Goal: Task Accomplishment & Management: Manage account settings

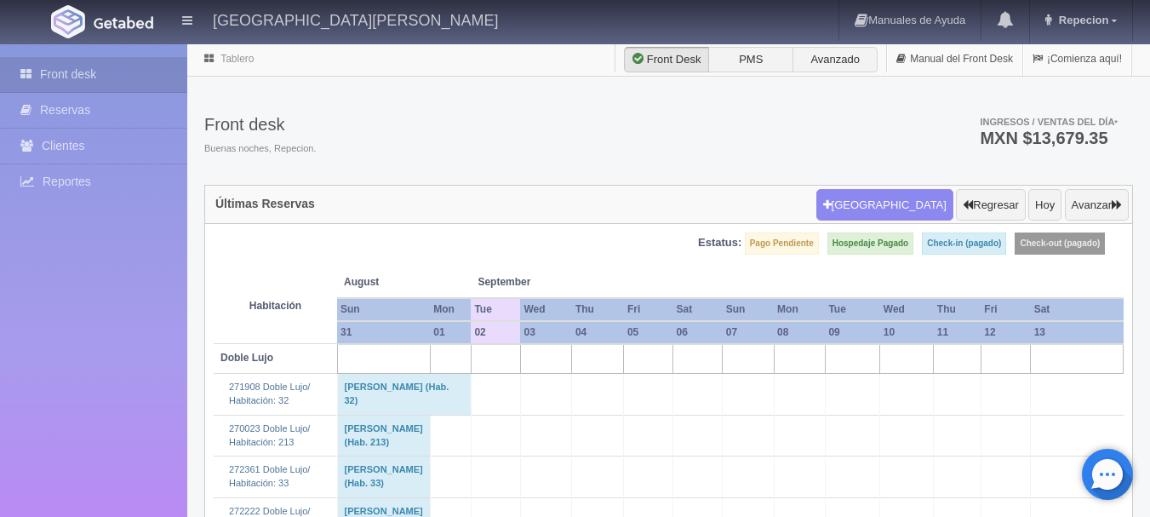
scroll to position [2638, 0]
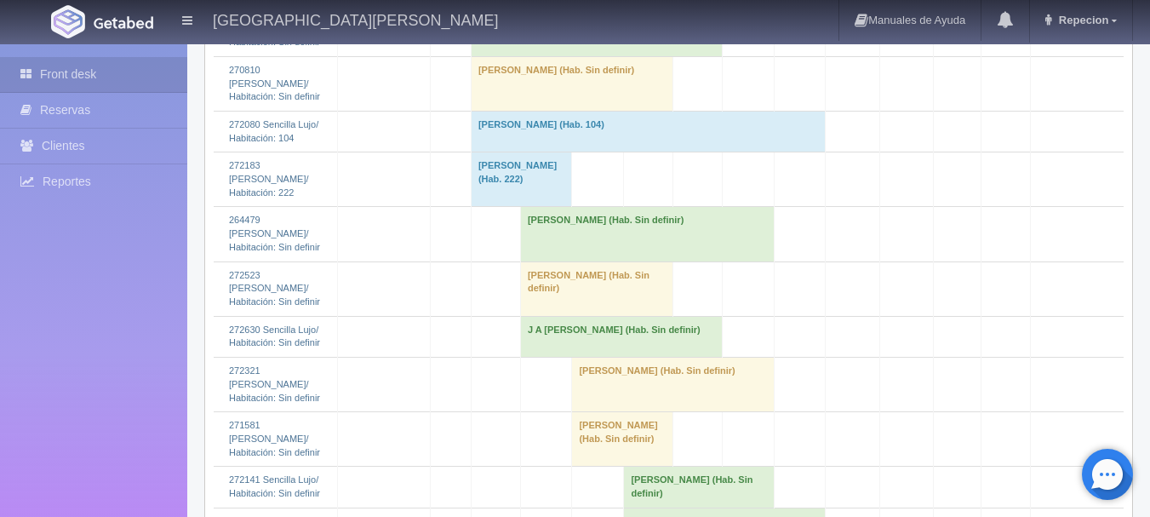
click at [560, 56] on td "[PERSON_NAME] (Hab. Sin definir)" at bounding box center [596, 35] width 251 height 41
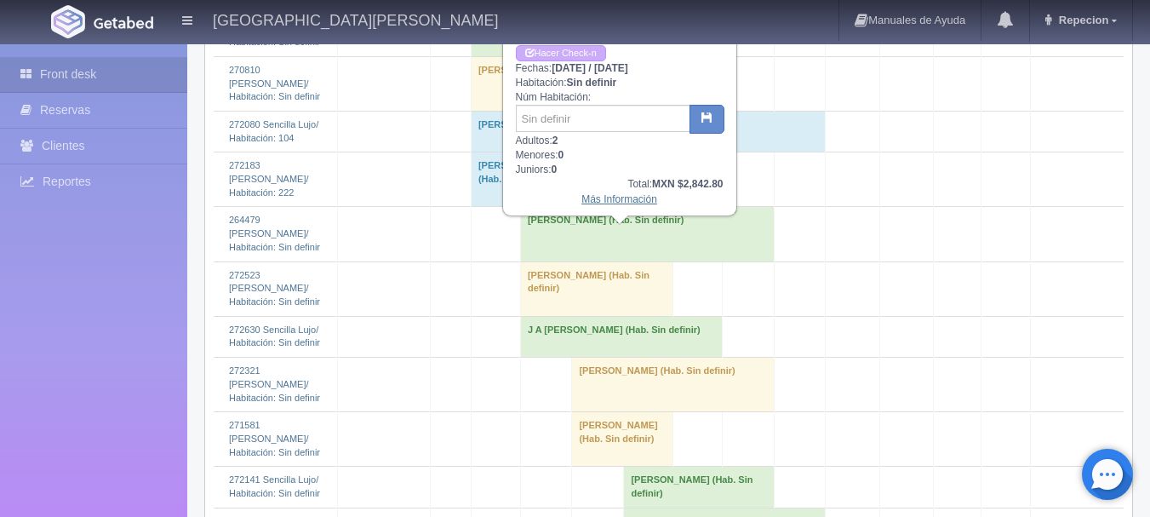
click at [611, 202] on link "Más Información" at bounding box center [619, 199] width 76 height 12
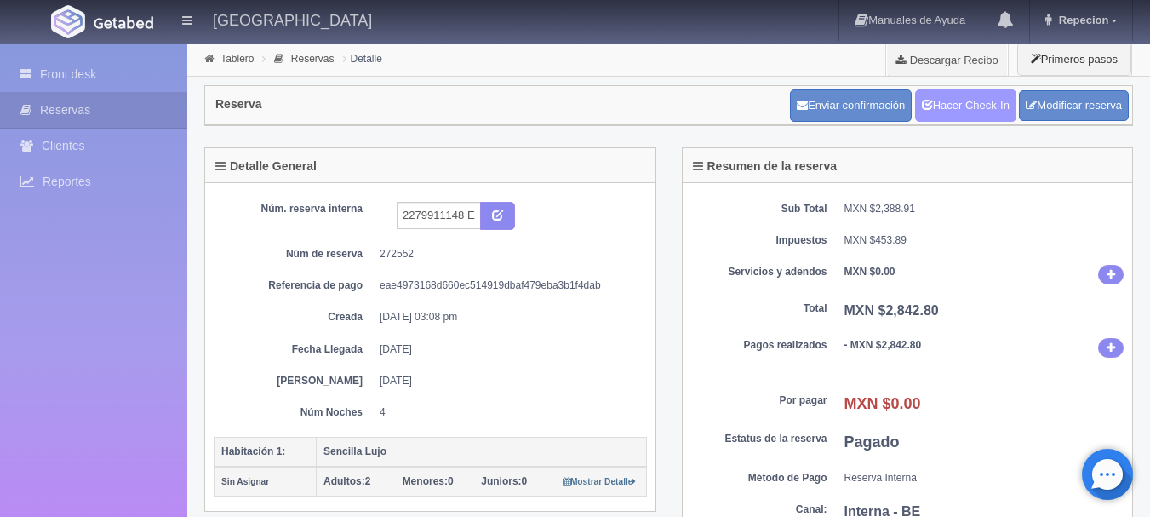
click at [962, 112] on link "Hacer Check-In" at bounding box center [965, 105] width 101 height 32
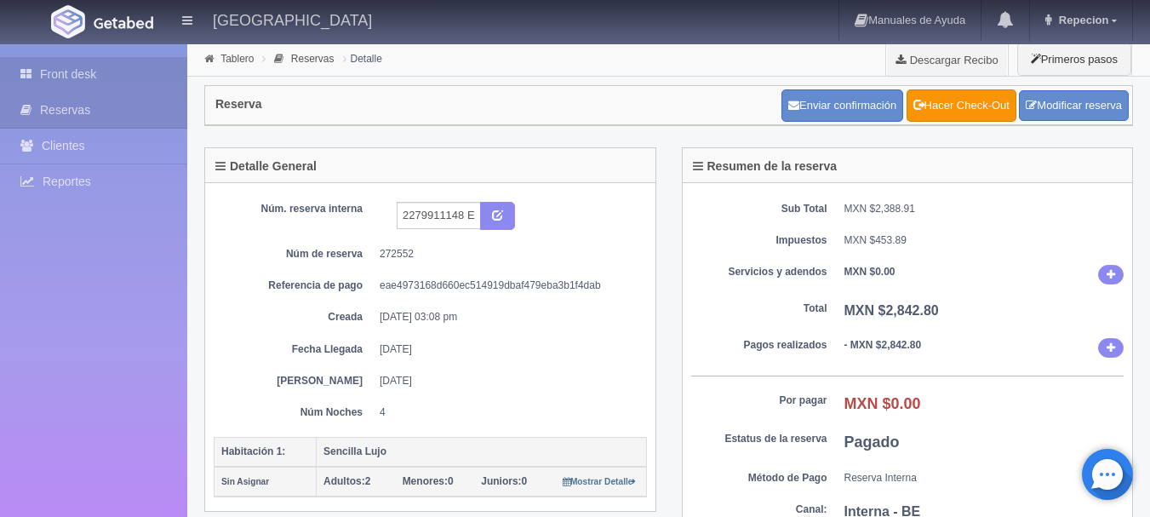
click at [56, 80] on link "Front desk" at bounding box center [93, 74] width 187 height 35
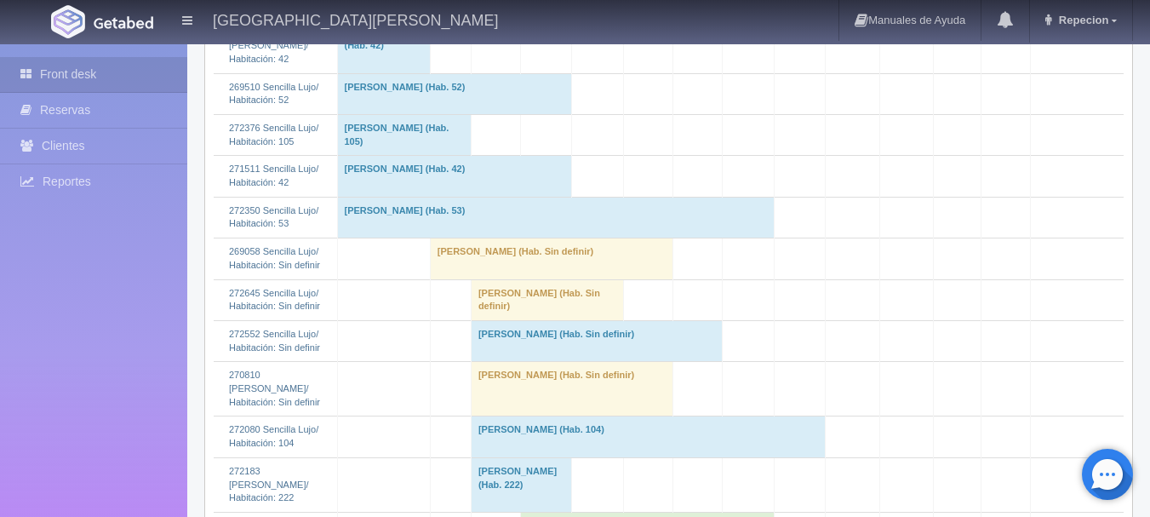
scroll to position [2553, 0]
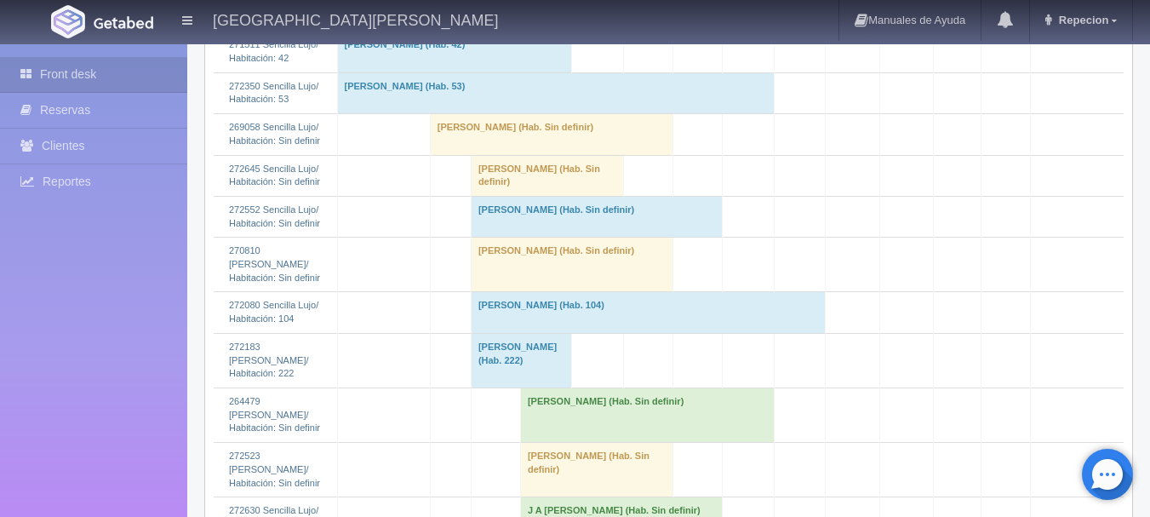
click at [561, 196] on td "Ruben Lopez (Hab. Sin definir)" at bounding box center [547, 175] width 153 height 41
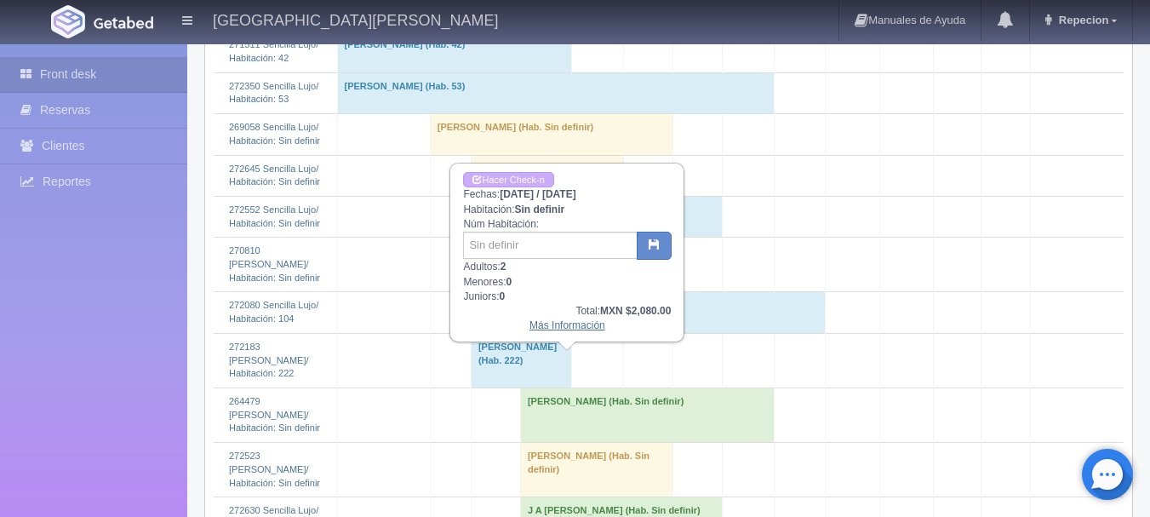
click at [573, 327] on link "Más Información" at bounding box center [567, 325] width 76 height 12
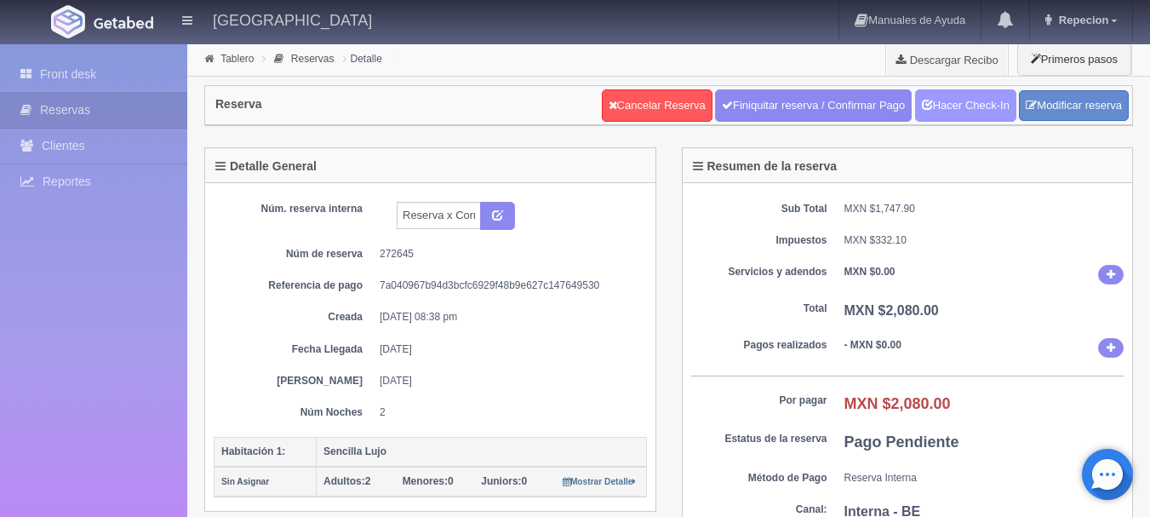
click at [965, 97] on link "Hacer Check-In" at bounding box center [965, 105] width 101 height 32
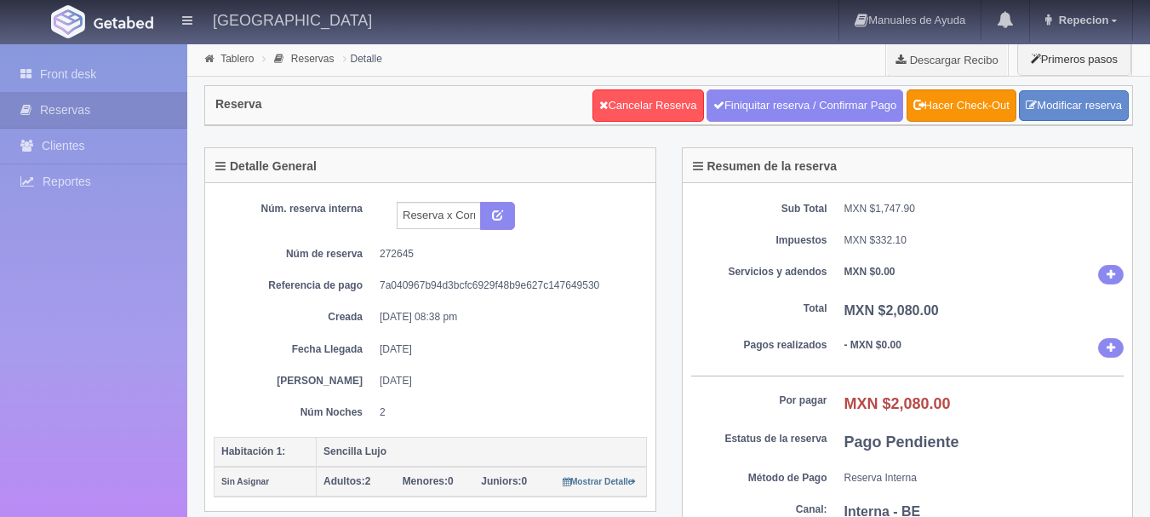
click at [77, 71] on link "Front desk" at bounding box center [93, 74] width 187 height 35
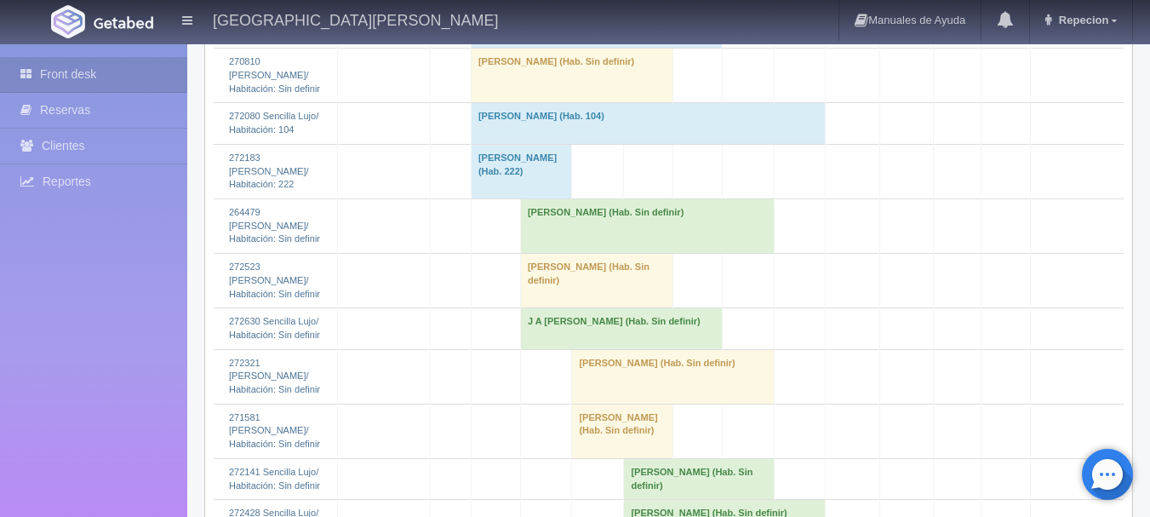
scroll to position [2808, 0]
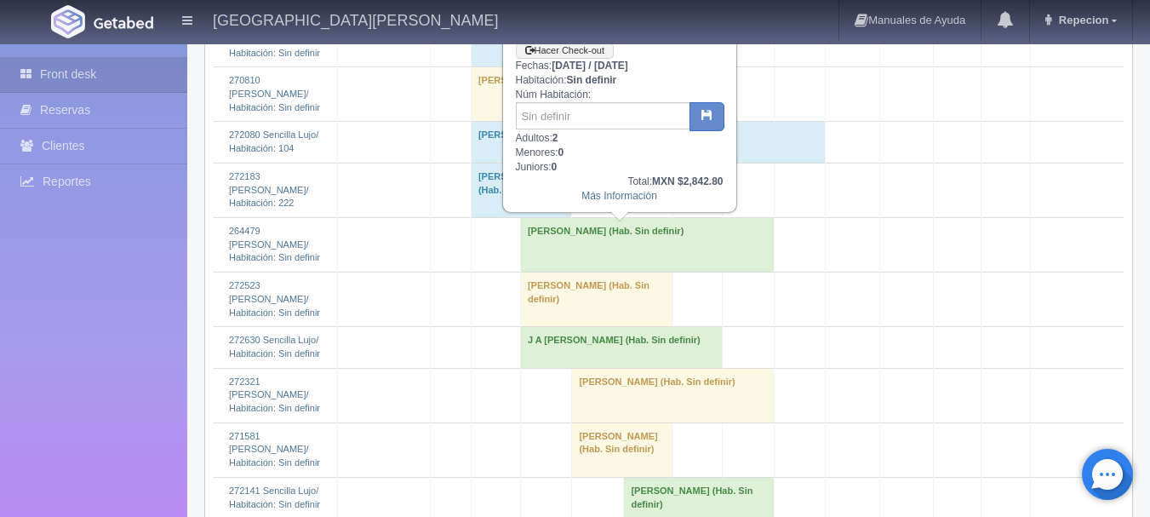
scroll to position [2638, 0]
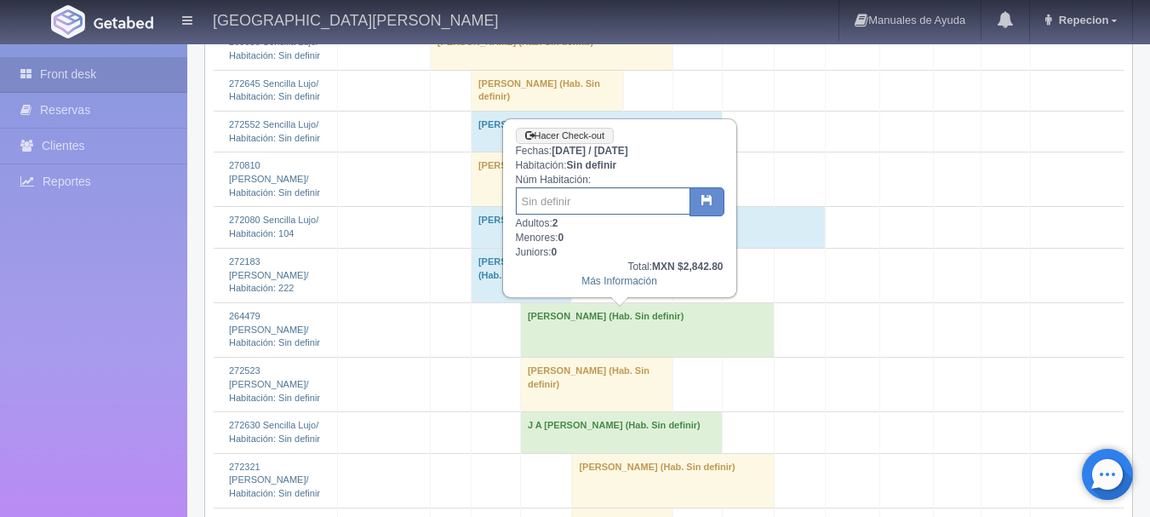
click at [583, 203] on input "text" at bounding box center [603, 200] width 174 height 27
type input "201"
click at [704, 197] on icon "button" at bounding box center [706, 199] width 11 height 11
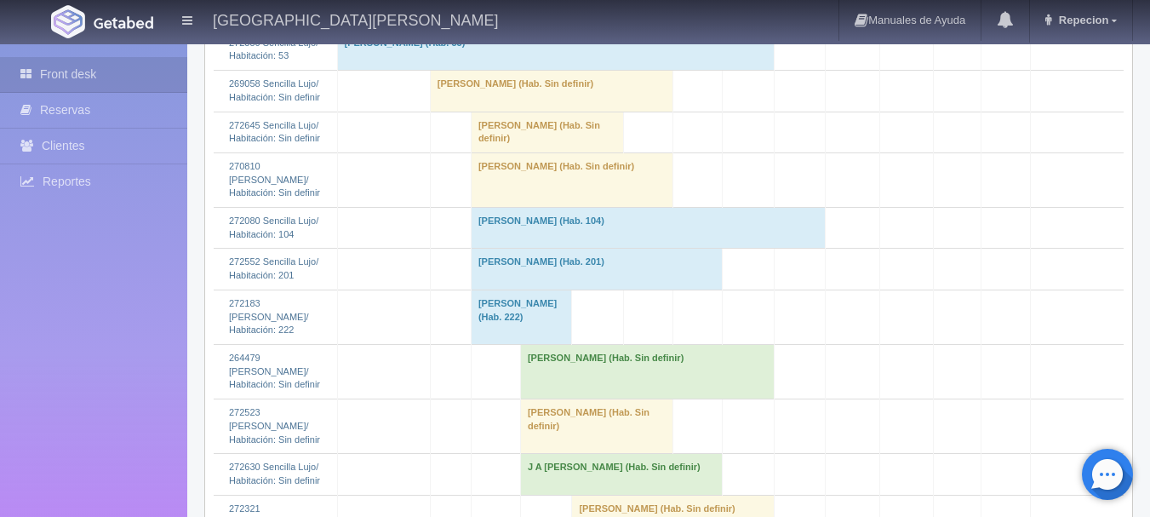
scroll to position [2638, 0]
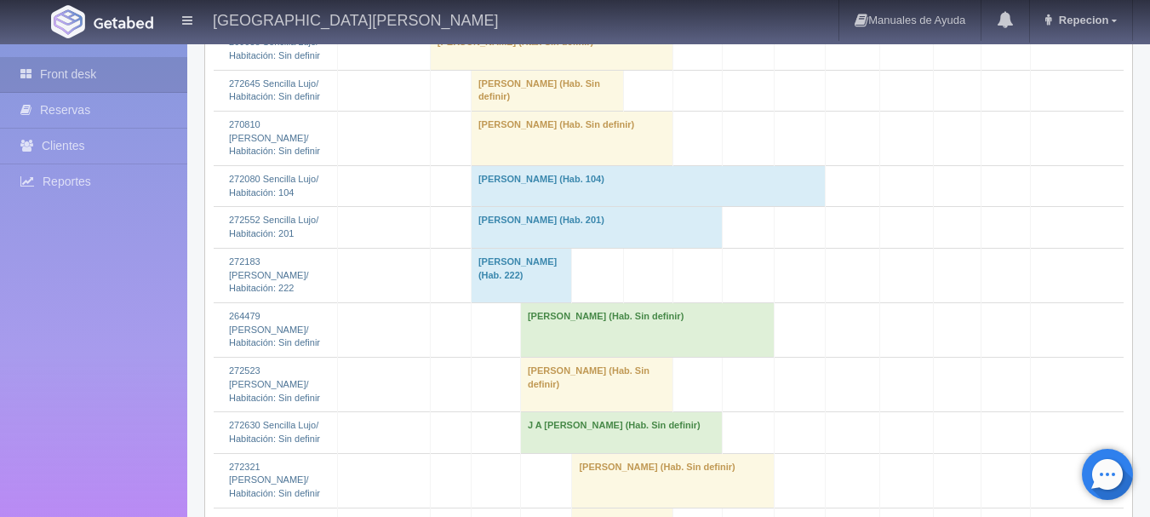
click at [520, 248] on td "[PERSON_NAME] (Hab. 201)" at bounding box center [596, 227] width 251 height 41
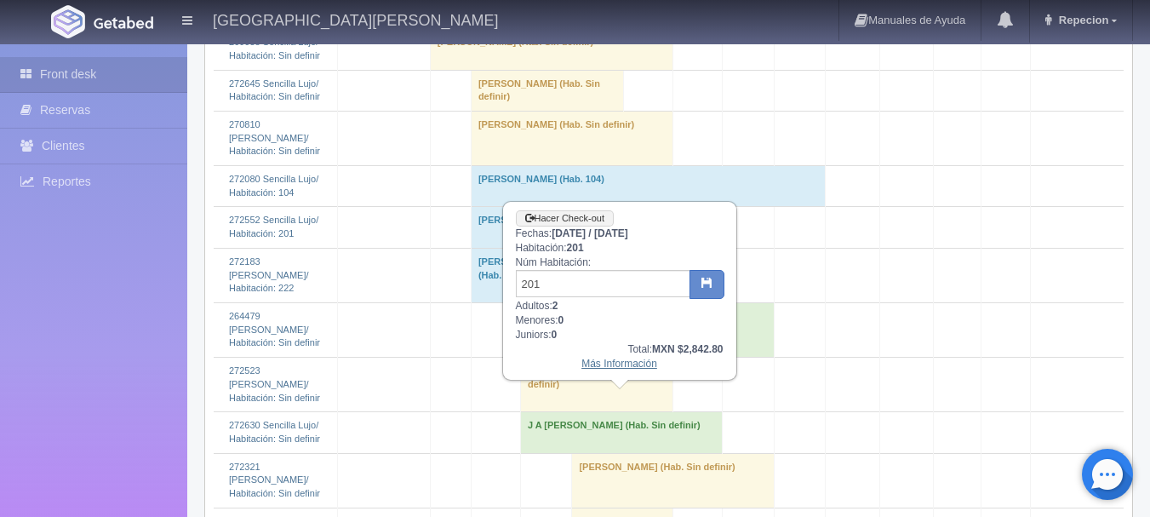
click at [592, 366] on link "Más Información" at bounding box center [619, 363] width 76 height 12
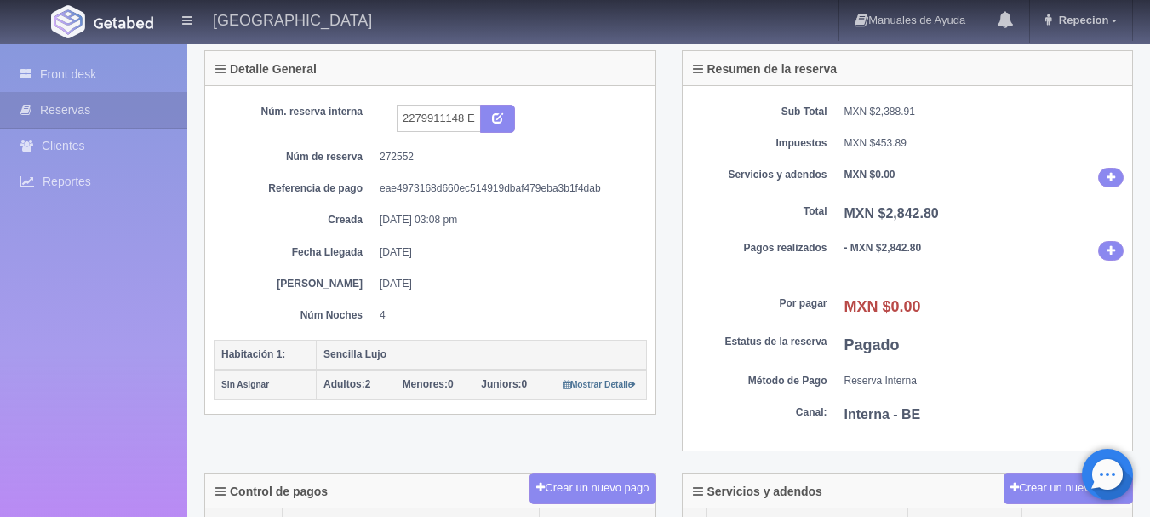
scroll to position [85, 0]
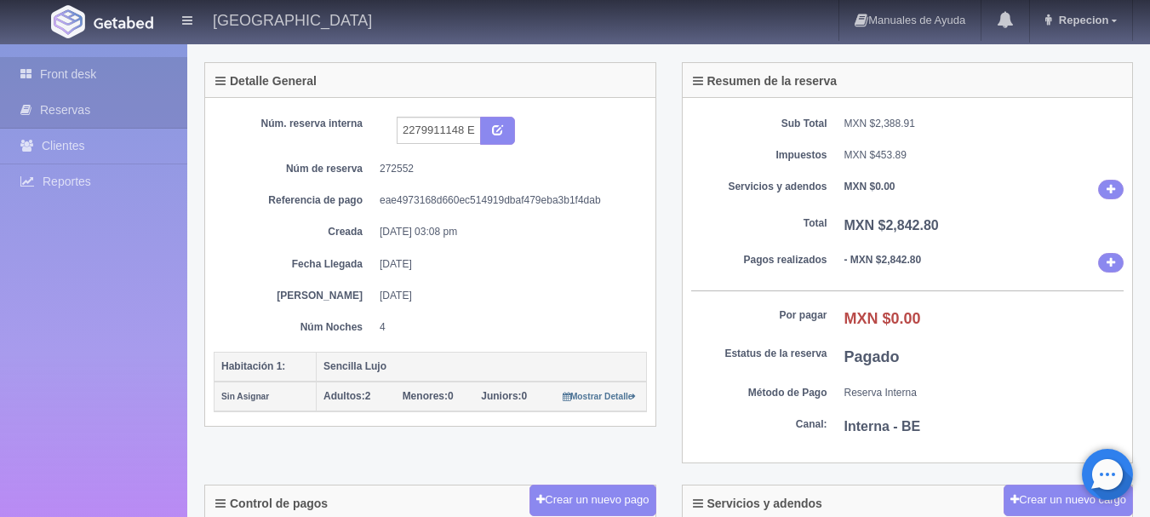
click at [69, 68] on link "Front desk" at bounding box center [93, 74] width 187 height 35
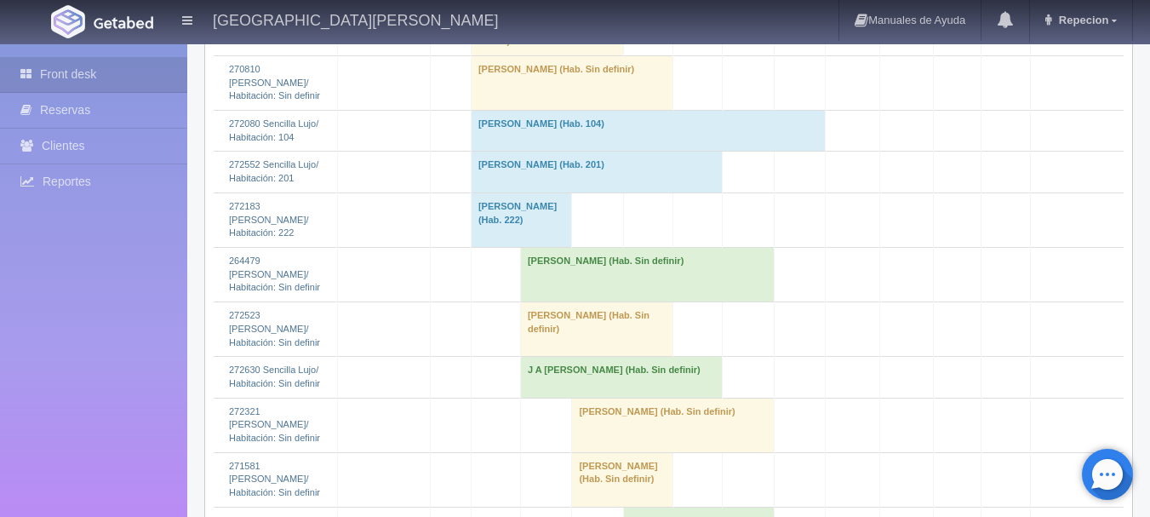
scroll to position [2723, 0]
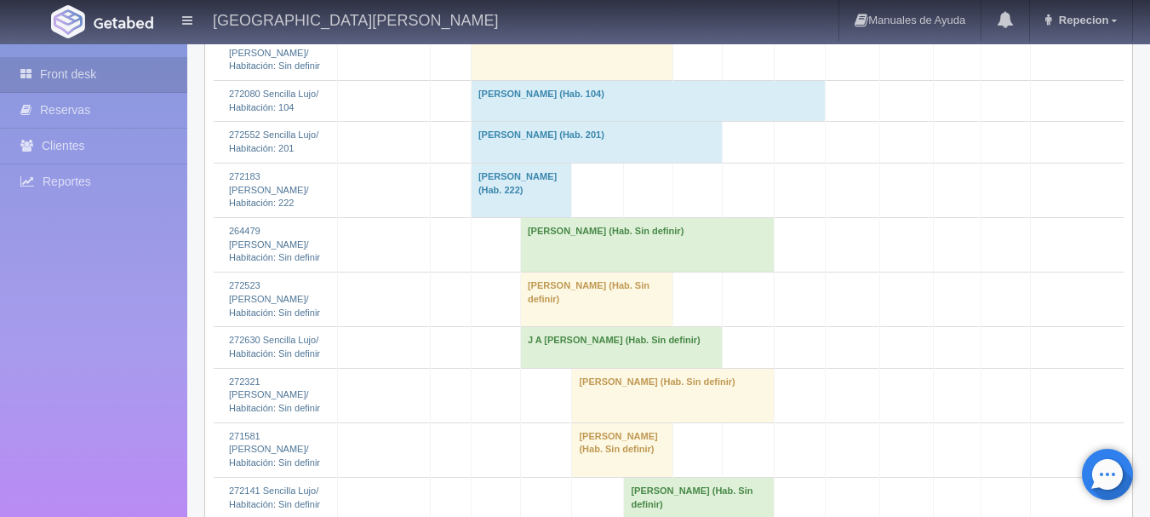
click at [553, 80] on td "[PERSON_NAME] (Hab. Sin definir)" at bounding box center [572, 53] width 202 height 54
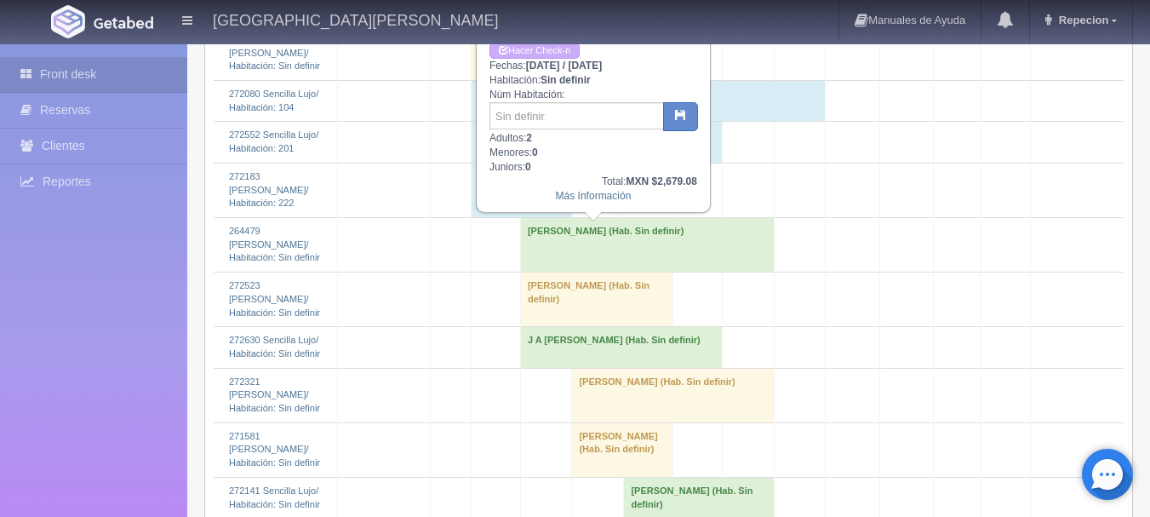
click at [553, 80] on td "[PERSON_NAME] (Hab. Sin definir)" at bounding box center [572, 53] width 202 height 54
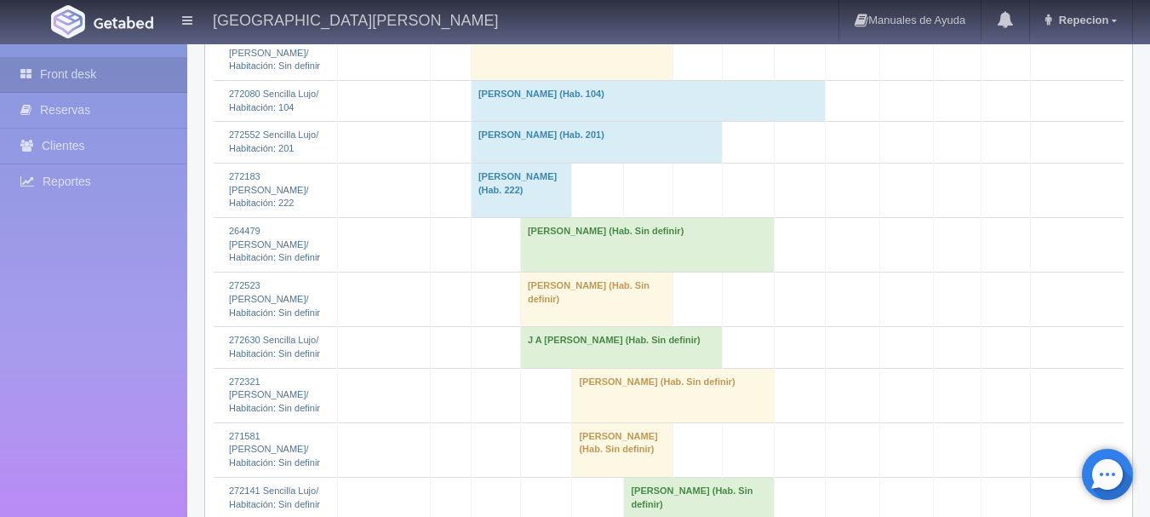
click at [557, 26] on td "[PERSON_NAME] (Hab. Sin definir)" at bounding box center [547, 5] width 153 height 41
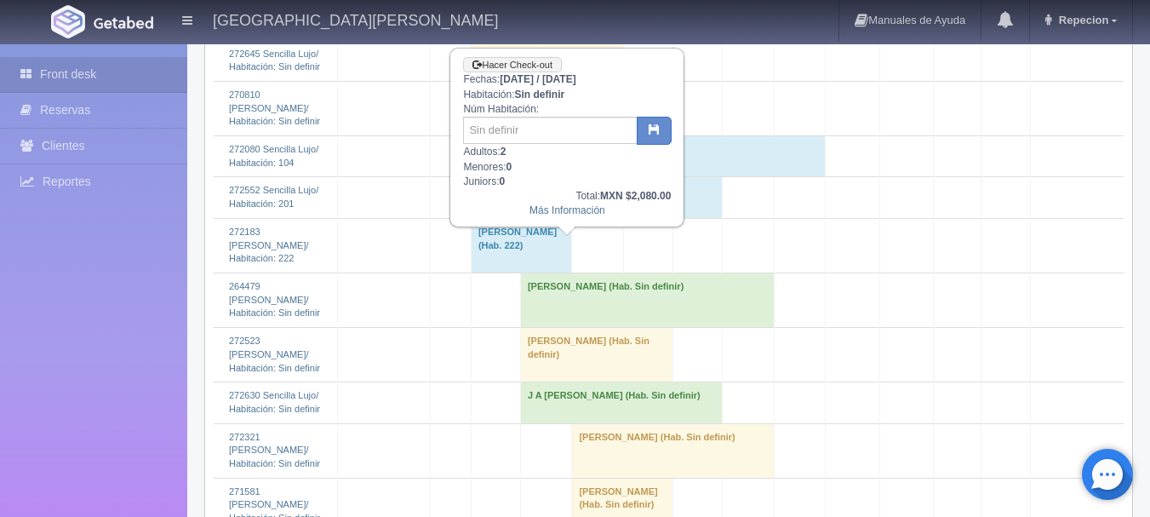
scroll to position [2638, 0]
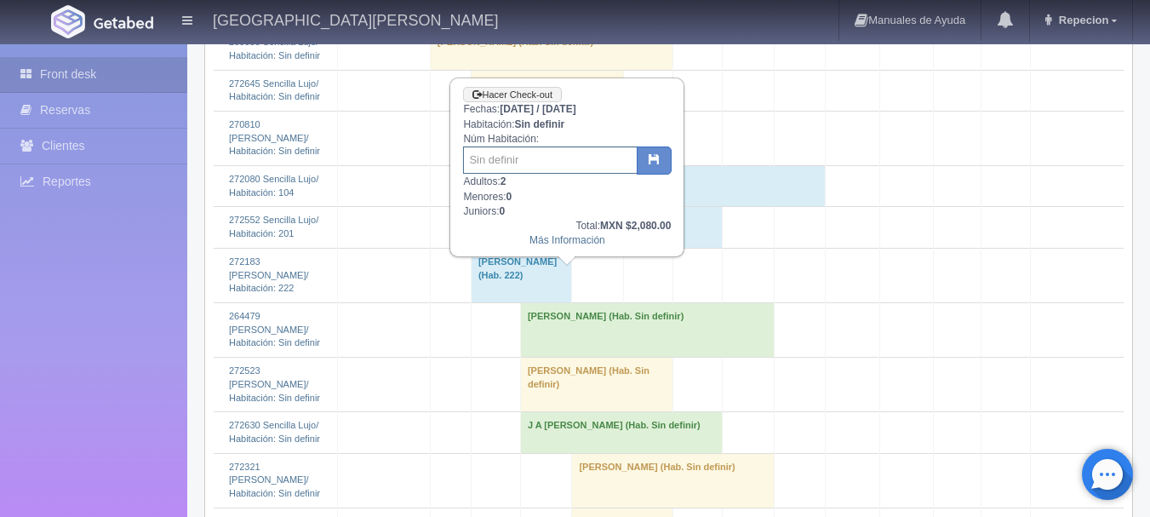
click at [541, 166] on input "text" at bounding box center [550, 159] width 174 height 27
click at [527, 167] on input "text" at bounding box center [550, 159] width 174 height 27
type input "205/206"
click at [661, 161] on button "button" at bounding box center [654, 160] width 35 height 29
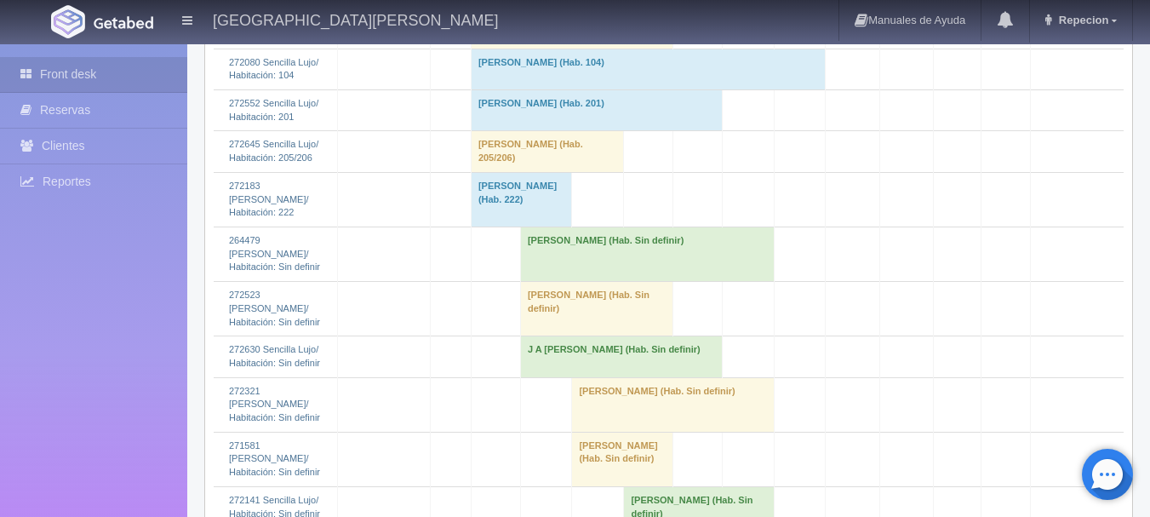
scroll to position [2723, 0]
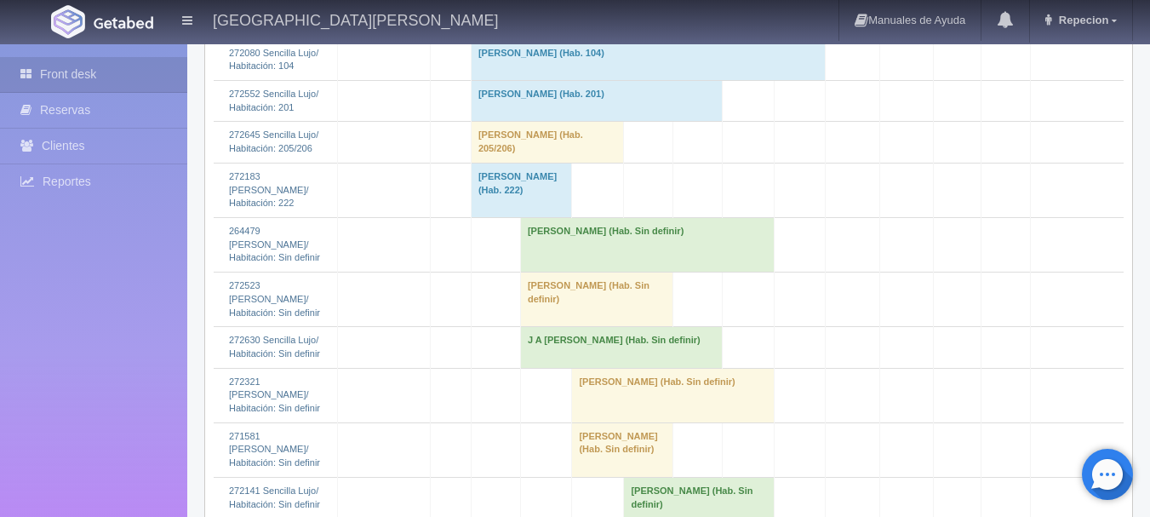
click at [544, 39] on td "[PERSON_NAME] (Hab. Sin definir)" at bounding box center [572, 12] width 202 height 54
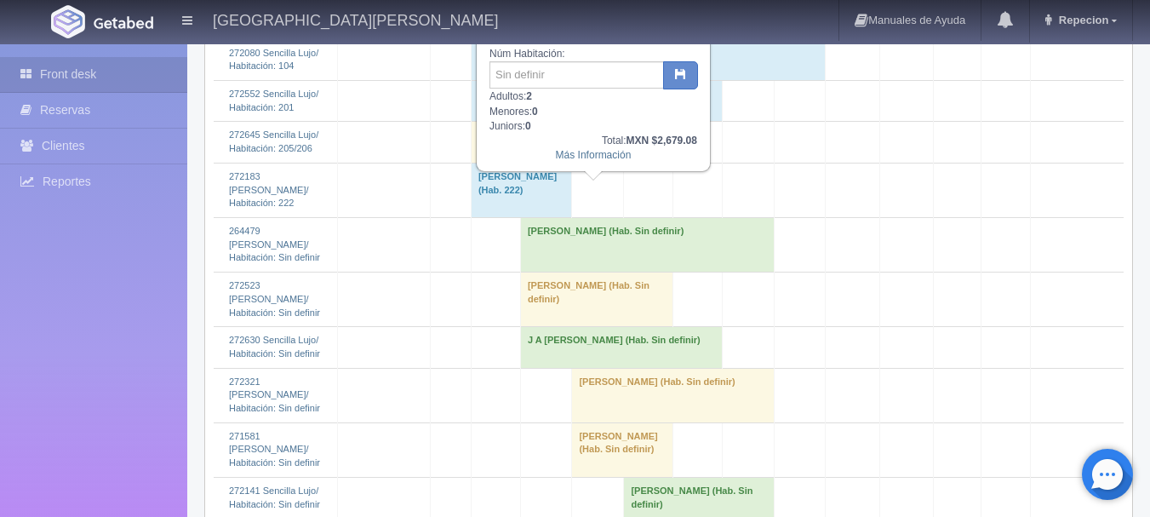
click at [544, 39] on td "[PERSON_NAME] (Hab. Sin definir)" at bounding box center [572, 12] width 202 height 54
